Goal: Information Seeking & Learning: Learn about a topic

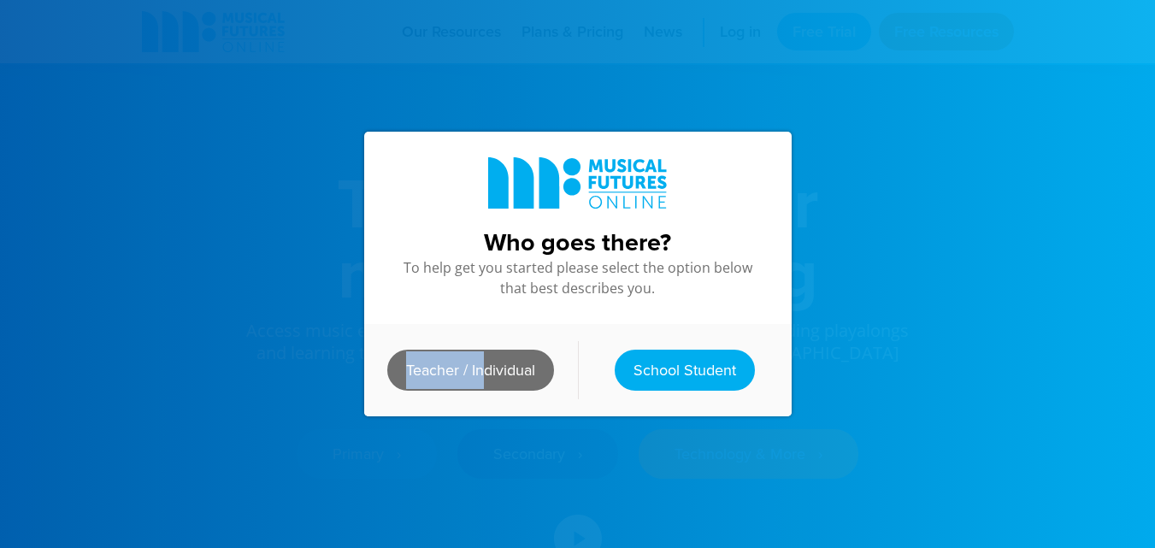
drag, startPoint x: 460, startPoint y: 385, endPoint x: 479, endPoint y: 375, distance: 21.0
click at [479, 375] on div "Teacher / Individual School Student" at bounding box center [577, 370] width 427 height 92
click at [479, 375] on link "Teacher / Individual" at bounding box center [470, 370] width 167 height 41
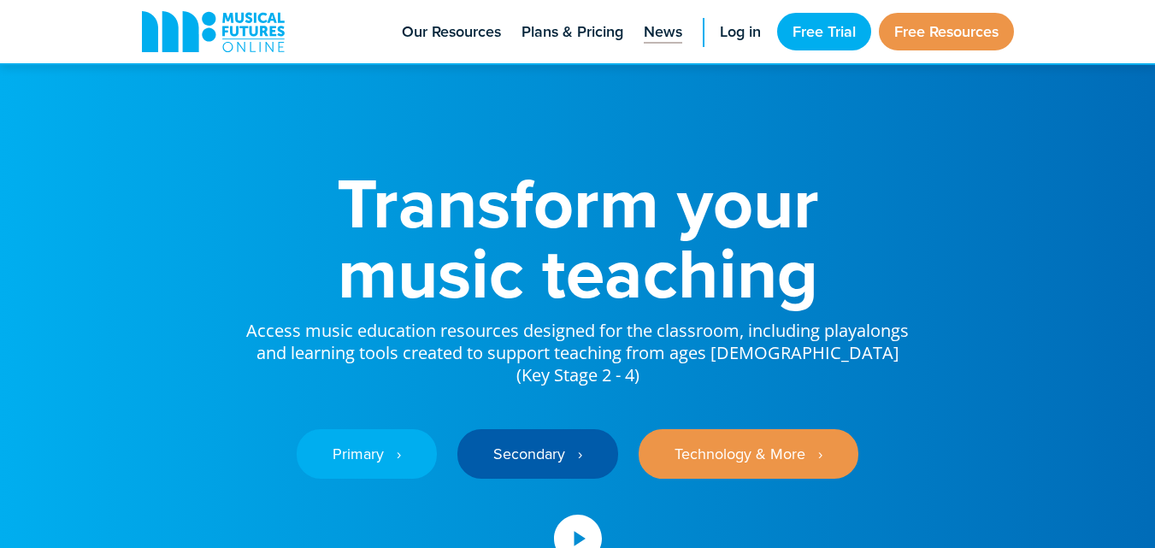
click at [658, 35] on span "News" at bounding box center [662, 32] width 38 height 23
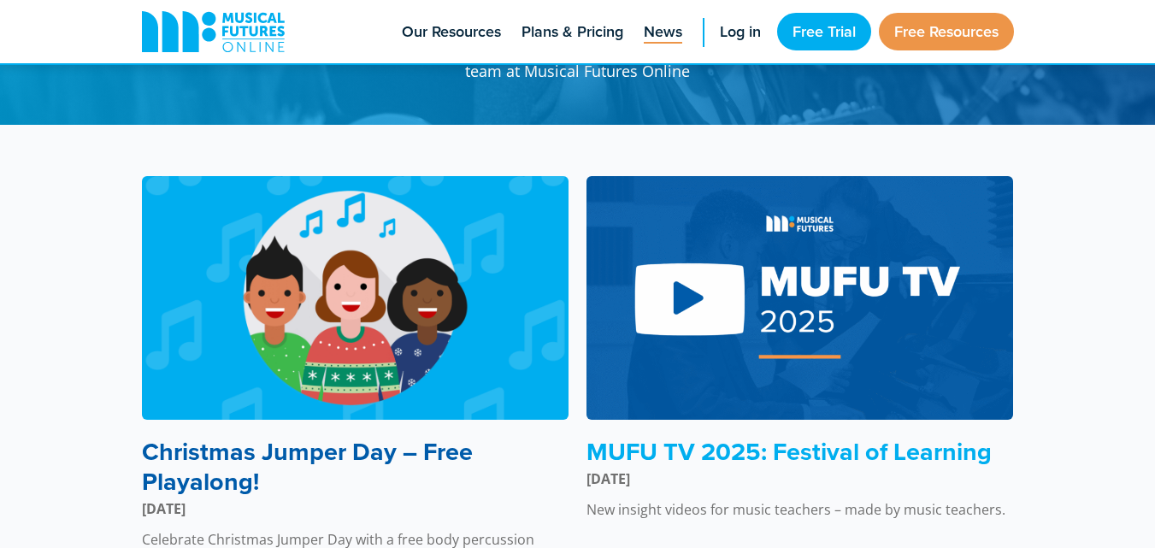
scroll to position [116, 0]
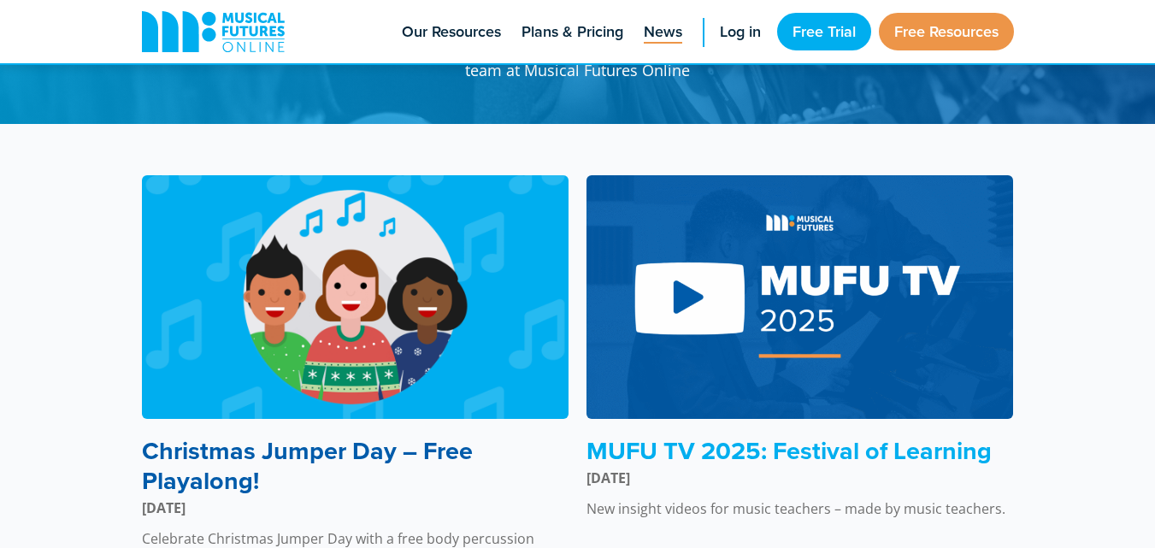
click at [371, 338] on img at bounding box center [355, 297] width 427 height 244
